Goal: Complete application form

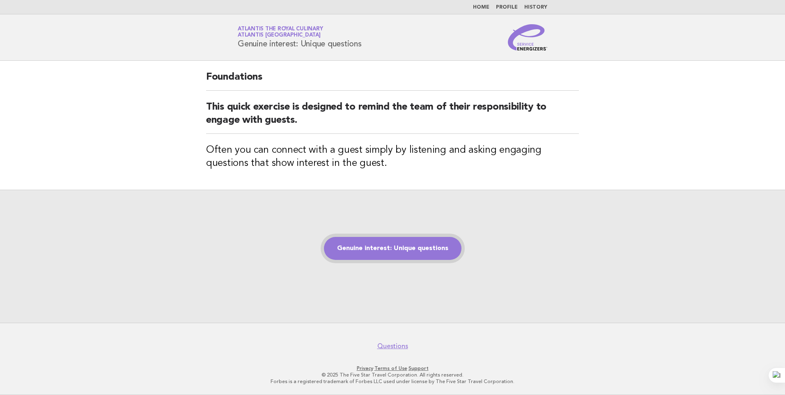
click at [431, 248] on link "Genuine interest: Unique questions" at bounding box center [393, 248] width 138 height 23
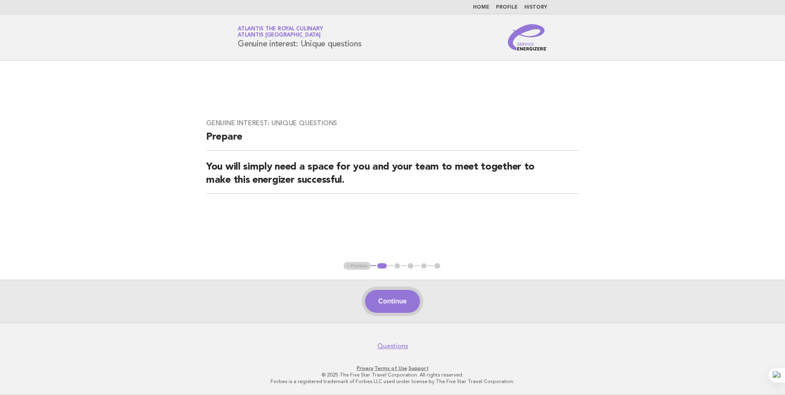
click at [399, 300] on button "Continue" at bounding box center [392, 301] width 55 height 23
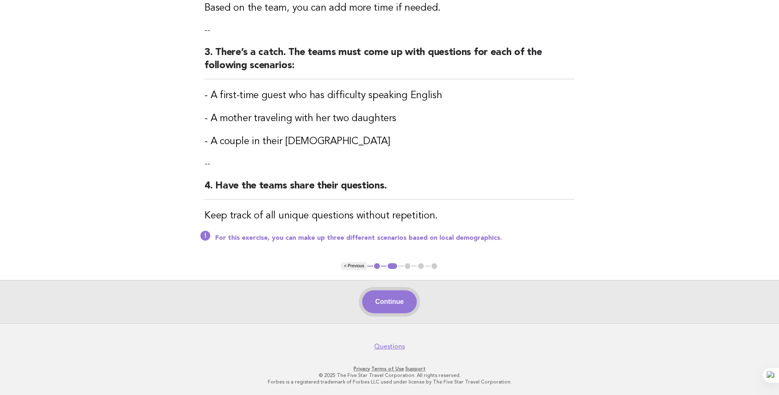
click at [394, 303] on button "Continue" at bounding box center [389, 301] width 55 height 23
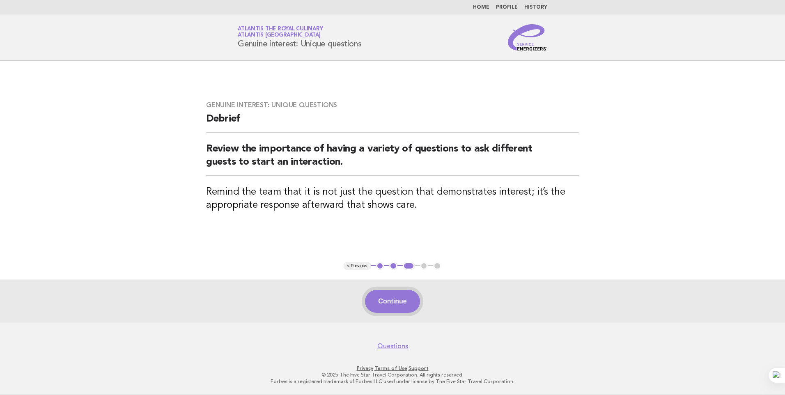
click at [378, 302] on button "Continue" at bounding box center [392, 301] width 55 height 23
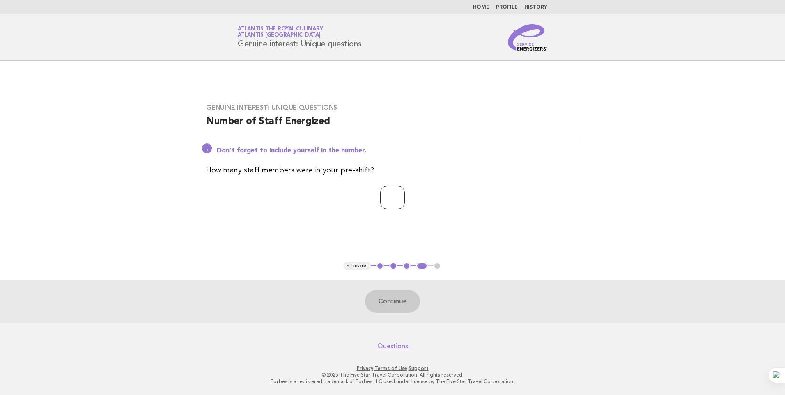
click at [380, 201] on input "number" at bounding box center [392, 197] width 25 height 23
type input "**"
drag, startPoint x: 395, startPoint y: 301, endPoint x: 503, endPoint y: 290, distance: 108.9
click at [399, 301] on button "Continue" at bounding box center [392, 301] width 55 height 23
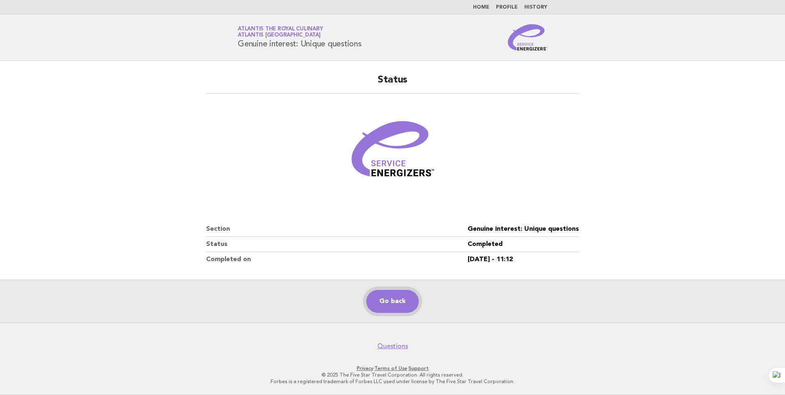
click at [396, 292] on link "Go back" at bounding box center [392, 301] width 53 height 23
